Goal: Transaction & Acquisition: Book appointment/travel/reservation

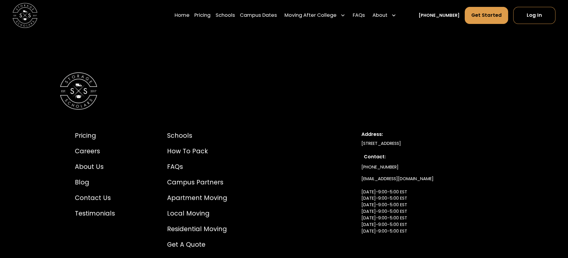
scroll to position [3142, 0]
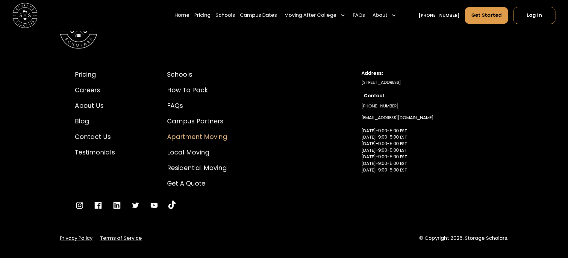
click at [193, 132] on div "Apartment Moving" at bounding box center [197, 136] width 60 height 9
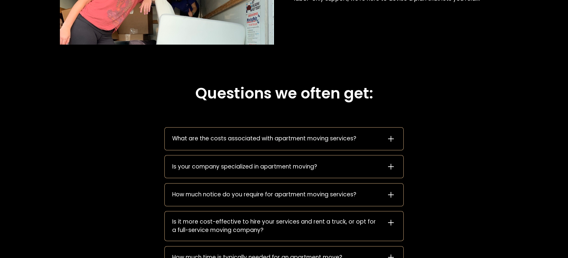
scroll to position [869, 0]
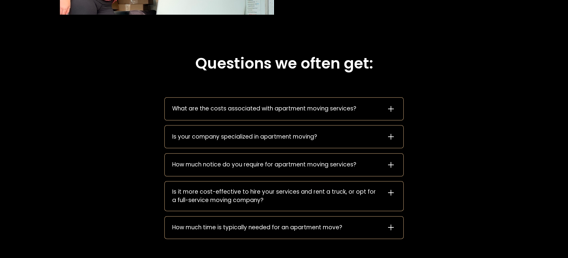
click at [391, 109] on icon at bounding box center [391, 109] width 6 height 6
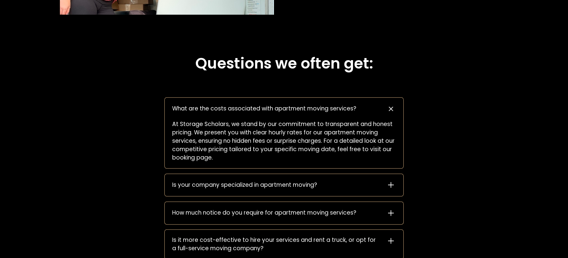
scroll to position [929, 0]
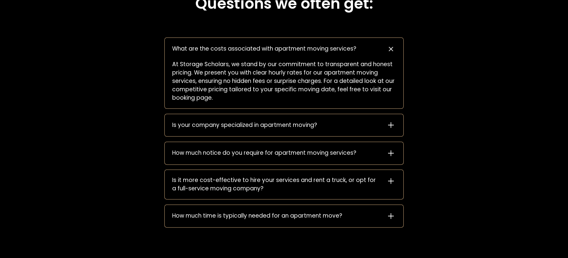
click at [389, 152] on icon at bounding box center [391, 153] width 10 height 10
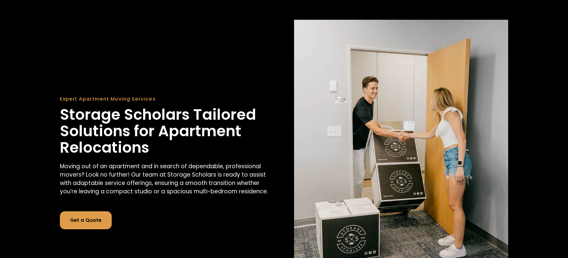
scroll to position [0, 0]
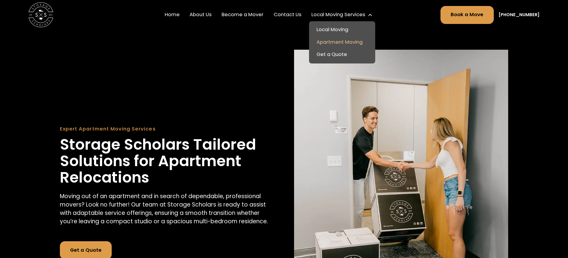
click at [333, 28] on link "Local Moving" at bounding box center [342, 30] width 61 height 13
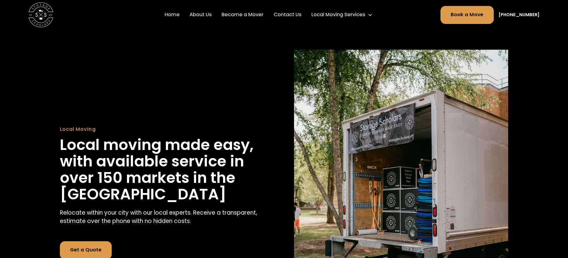
click at [525, 16] on link "[PHONE_NUMBER]" at bounding box center [519, 15] width 41 height 7
